Goal: Task Accomplishment & Management: Manage account settings

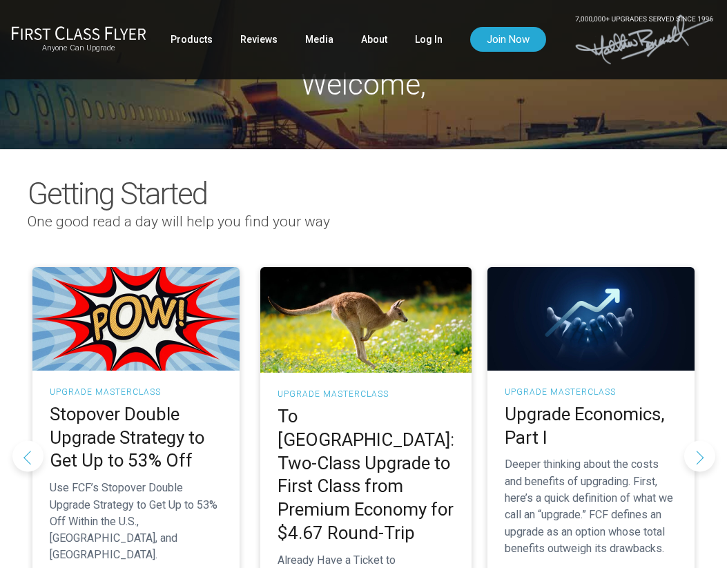
click at [423, 50] on link "Log In" at bounding box center [429, 39] width 28 height 25
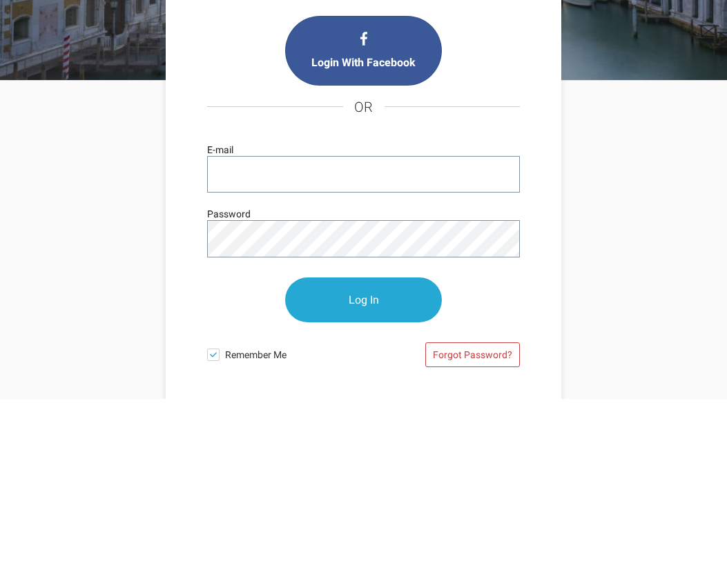
click at [274, 325] on input "E-mail" at bounding box center [363, 343] width 313 height 37
type input "[EMAIL_ADDRESS][DOMAIN_NAME]"
click at [363, 447] on input "Log In" at bounding box center [363, 469] width 157 height 45
click at [397, 447] on input "Log In" at bounding box center [363, 469] width 157 height 45
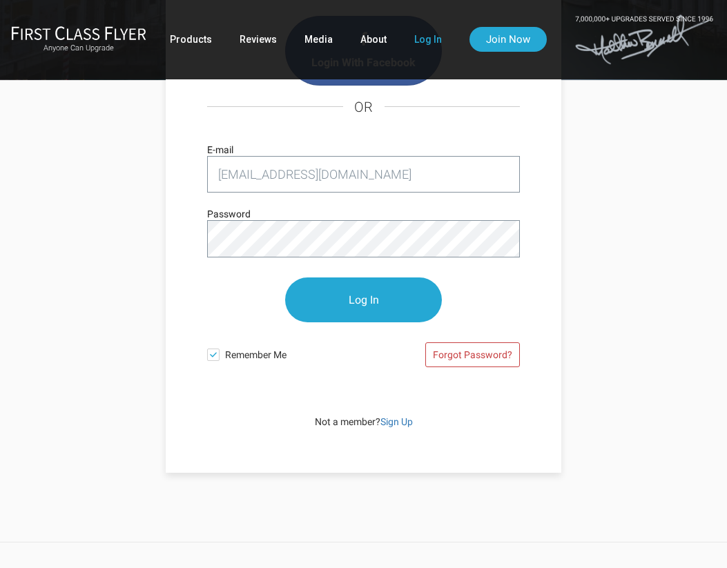
click at [368, 305] on input "Log In" at bounding box center [363, 300] width 157 height 45
click at [371, 312] on input "Log In" at bounding box center [363, 300] width 157 height 45
click at [378, 298] on input "Log In" at bounding box center [363, 300] width 157 height 45
click at [351, 323] on input "Log In" at bounding box center [363, 300] width 157 height 45
click at [361, 323] on input "Log In" at bounding box center [363, 300] width 157 height 45
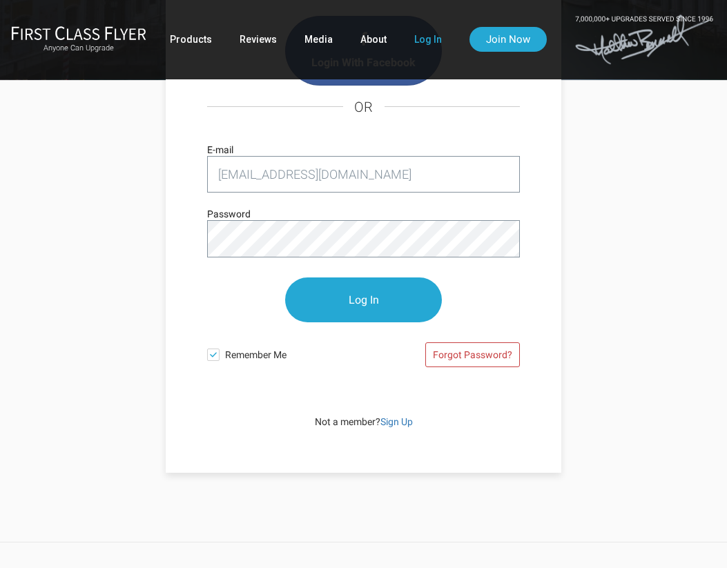
scroll to position [85, 0]
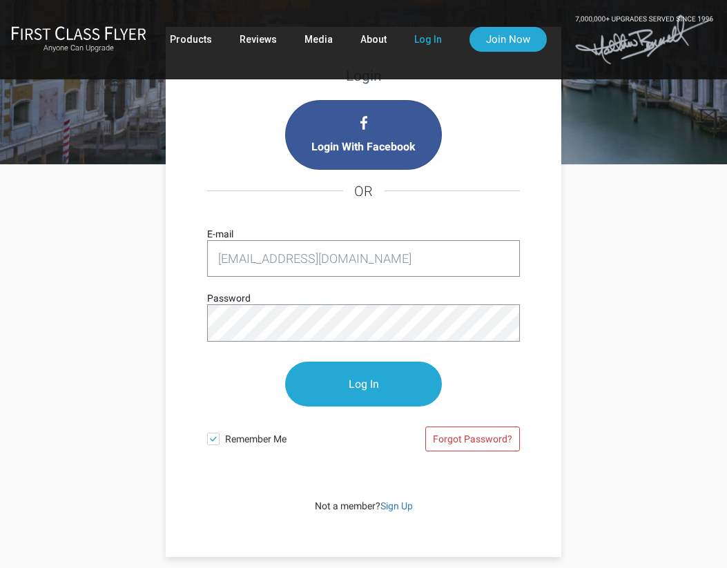
click at [363, 394] on input "Log In" at bounding box center [363, 384] width 157 height 45
click at [367, 396] on input "Log In" at bounding box center [363, 384] width 157 height 45
click at [372, 396] on input "Log In" at bounding box center [363, 384] width 157 height 45
click at [378, 394] on input "Log In" at bounding box center [363, 384] width 157 height 45
